Goal: Information Seeking & Learning: Learn about a topic

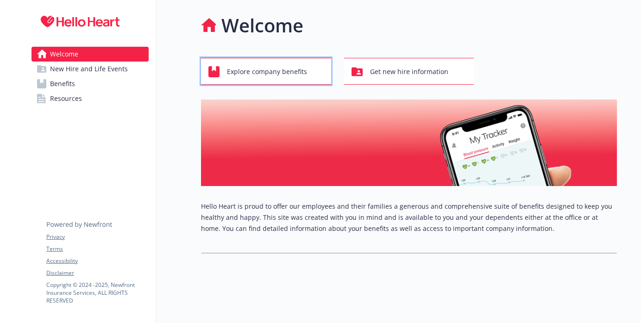
click at [303, 76] on span "Explore company benefits" at bounding box center [267, 72] width 80 height 18
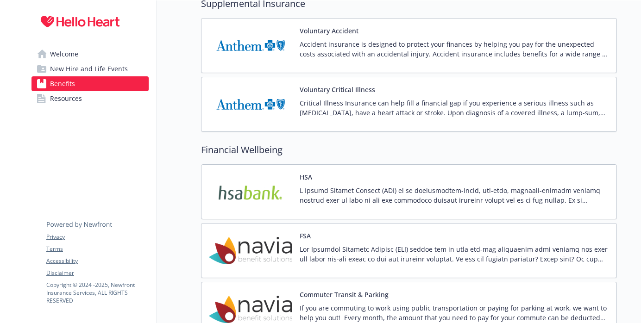
scroll to position [1000, 0]
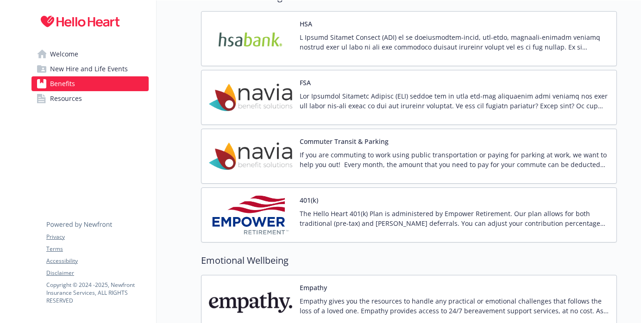
click at [280, 43] on img at bounding box center [250, 38] width 83 height 39
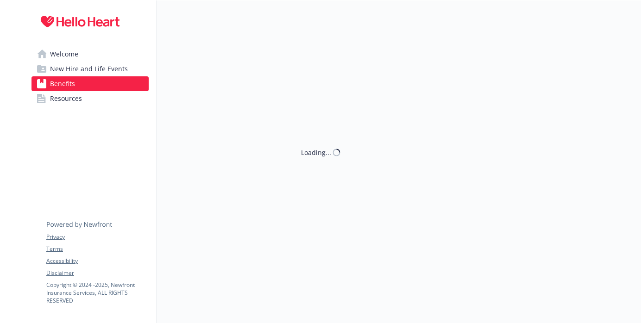
scroll to position [1117, 0]
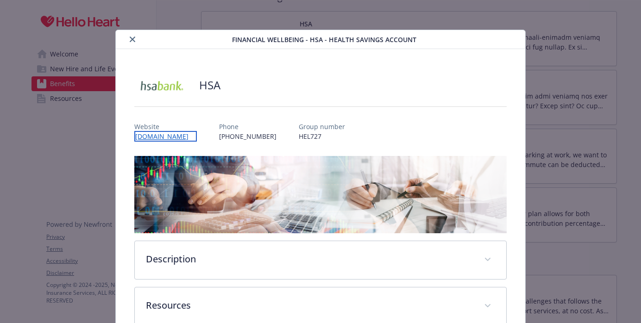
click at [193, 134] on link "[DOMAIN_NAME]" at bounding box center [165, 136] width 63 height 11
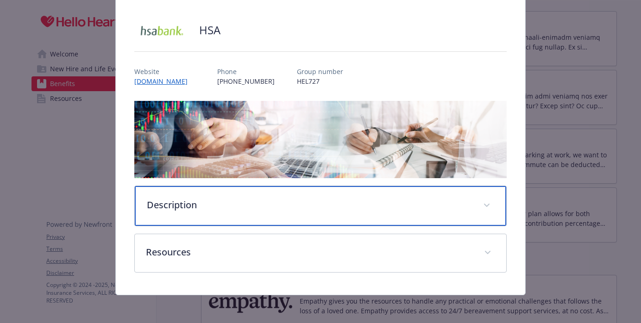
click at [227, 216] on div "Description" at bounding box center [321, 206] width 372 height 40
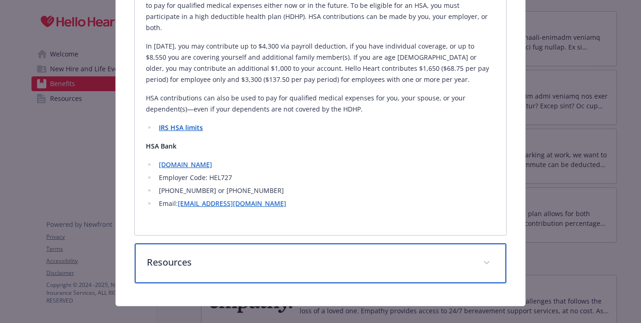
click at [207, 256] on p "Resources" at bounding box center [309, 263] width 325 height 14
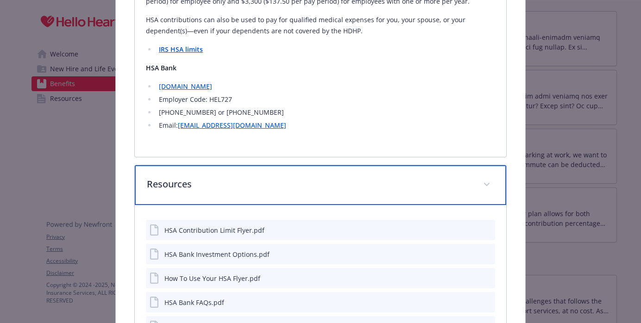
scroll to position [450, 0]
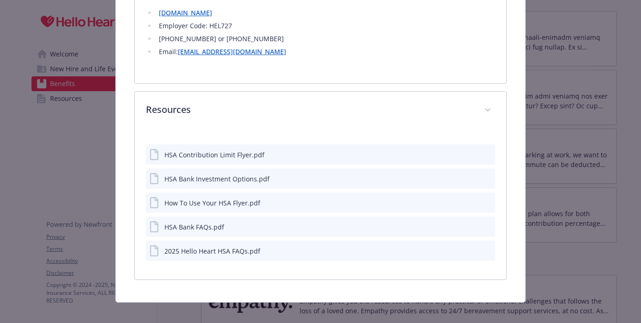
click at [182, 246] on div "2025 Hello Heart HSA FAQs.pdf" at bounding box center [212, 251] width 96 height 10
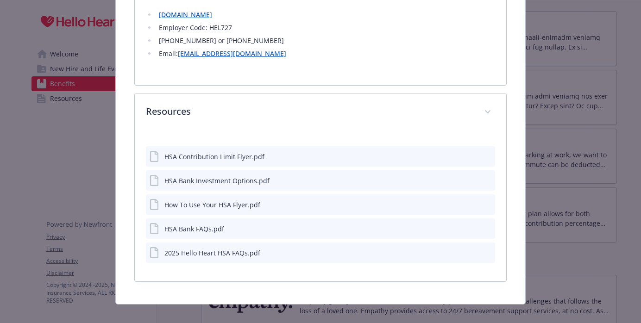
click at [486, 249] on icon "preview file" at bounding box center [486, 252] width 8 height 6
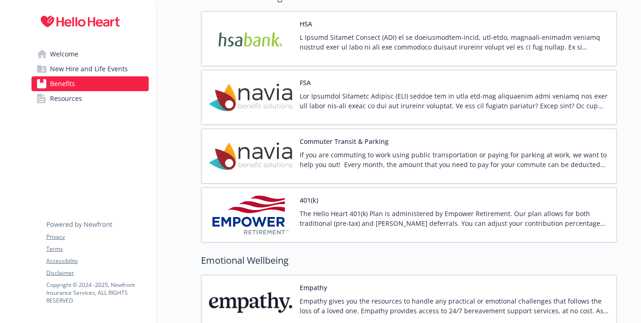
click at [107, 69] on span "New Hire and Life Events" at bounding box center [89, 69] width 78 height 15
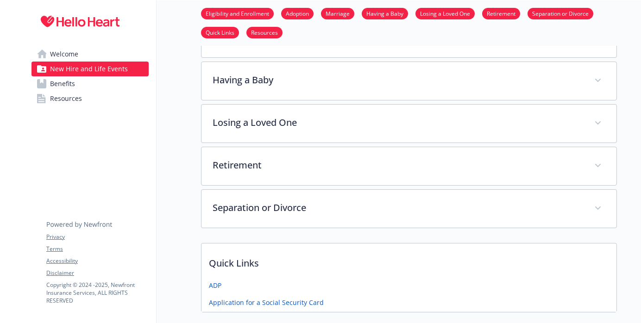
scroll to position [205, 0]
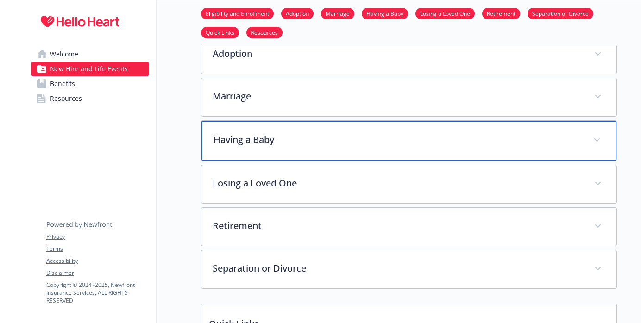
click at [299, 137] on p "Having a Baby" at bounding box center [398, 140] width 369 height 14
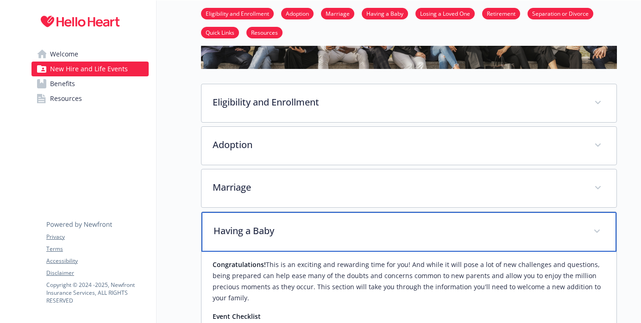
scroll to position [0, 0]
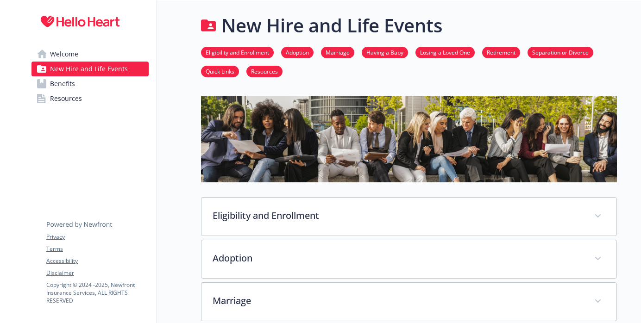
click at [114, 87] on link "Benefits" at bounding box center [90, 83] width 117 height 15
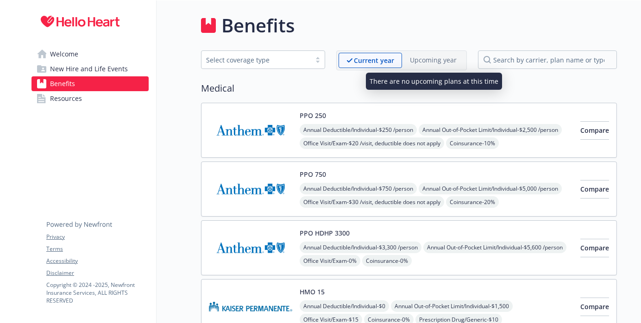
click at [428, 56] on p "Upcoming year" at bounding box center [433, 60] width 47 height 10
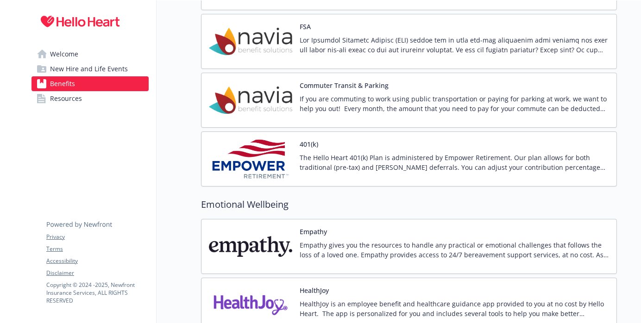
scroll to position [1052, 0]
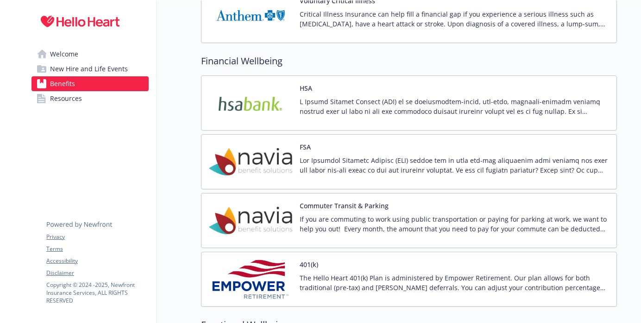
click at [126, 101] on link "Resources" at bounding box center [90, 98] width 117 height 15
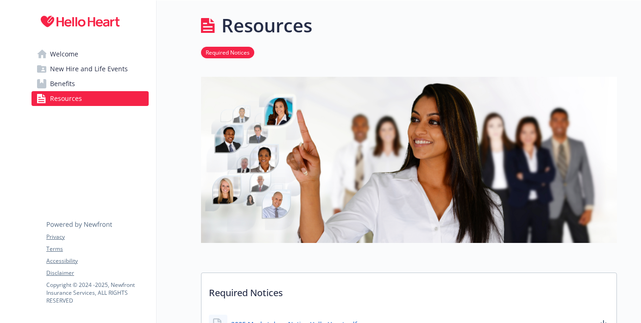
click at [92, 57] on link "Welcome" at bounding box center [90, 54] width 117 height 15
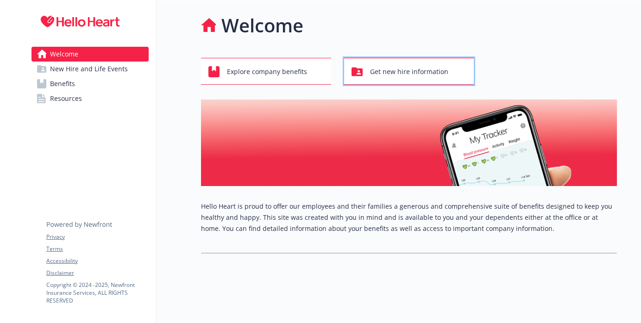
click at [379, 78] on span "Get new hire information" at bounding box center [409, 72] width 78 height 18
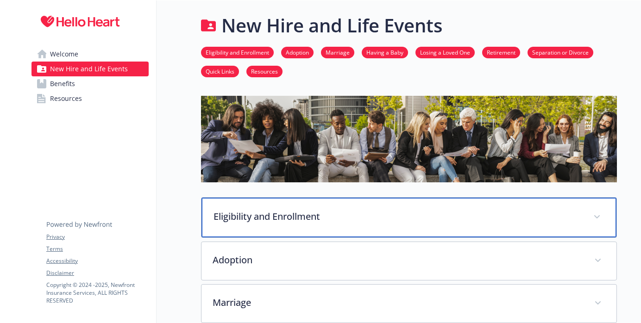
click at [298, 210] on p "Eligibility and Enrollment" at bounding box center [398, 217] width 369 height 14
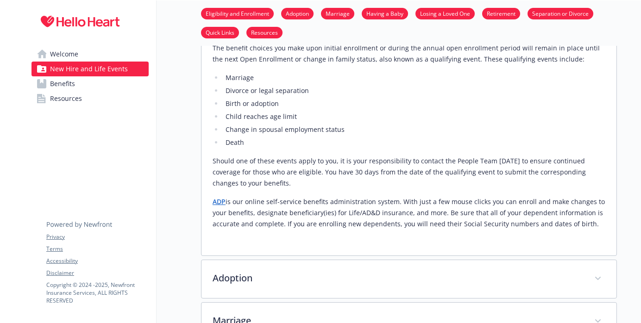
scroll to position [411, 0]
